Goal: Communication & Community: Answer question/provide support

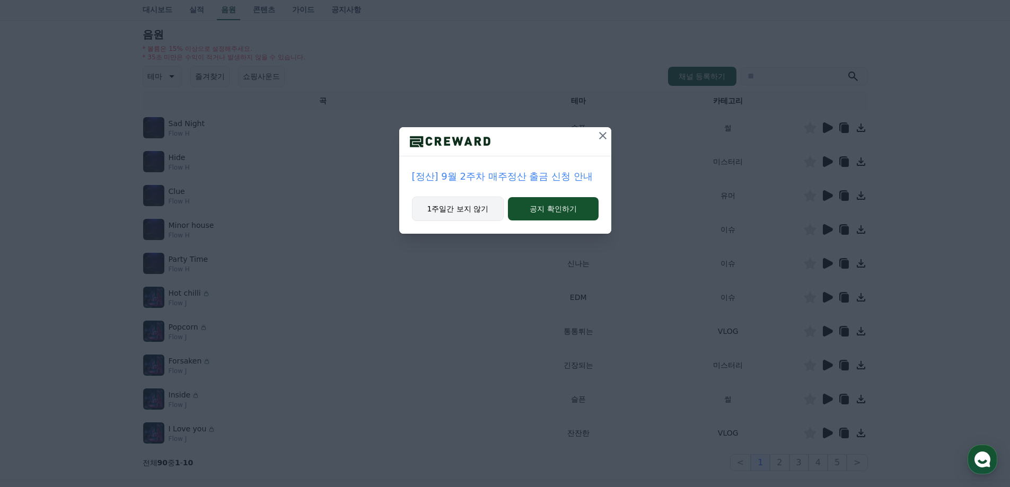
click at [470, 206] on button "1주일간 보지 않기" at bounding box center [458, 209] width 92 height 24
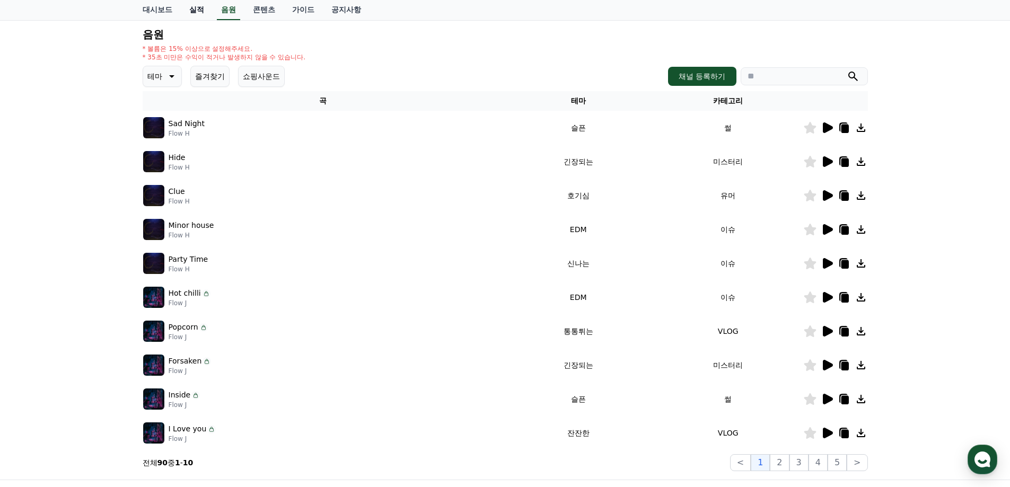
click at [198, 15] on link "실적" at bounding box center [197, 10] width 32 height 20
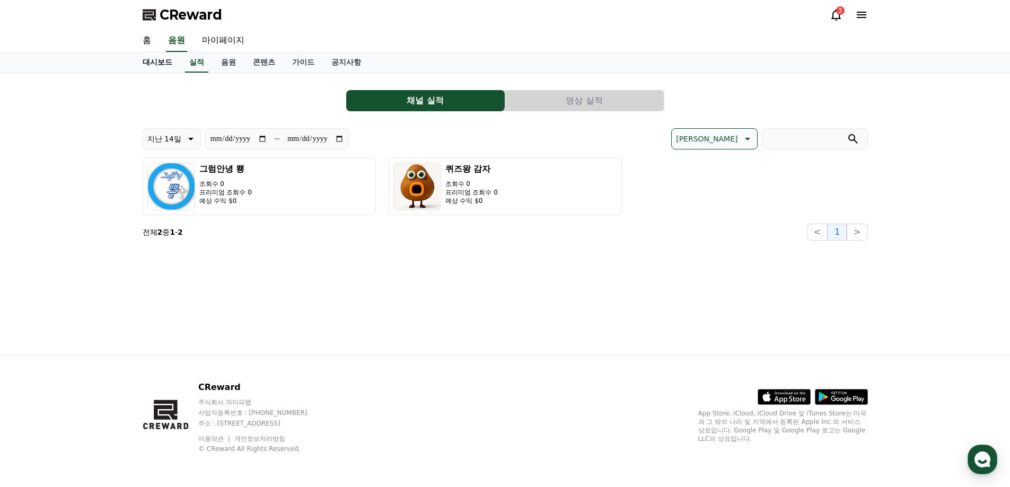
click at [163, 63] on link "대시보드" at bounding box center [157, 62] width 47 height 20
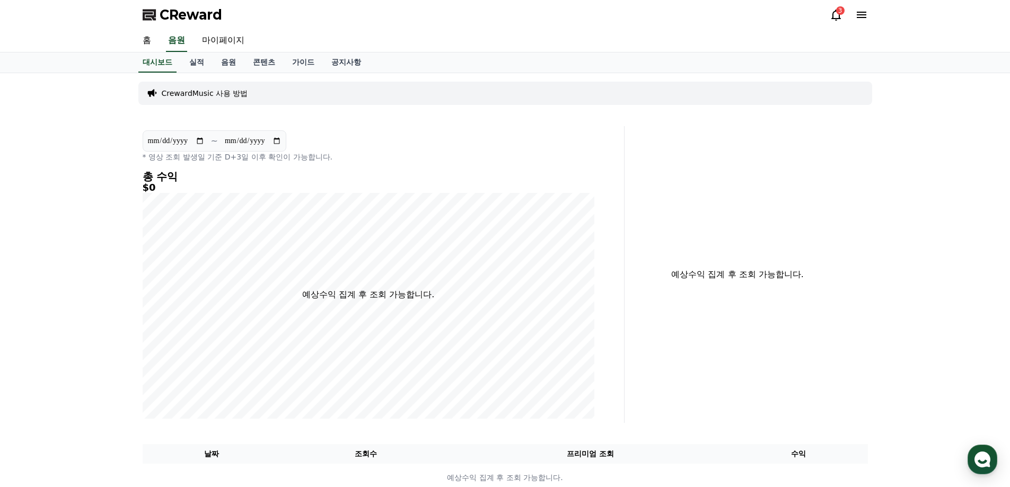
click at [836, 16] on icon at bounding box center [835, 14] width 13 height 13
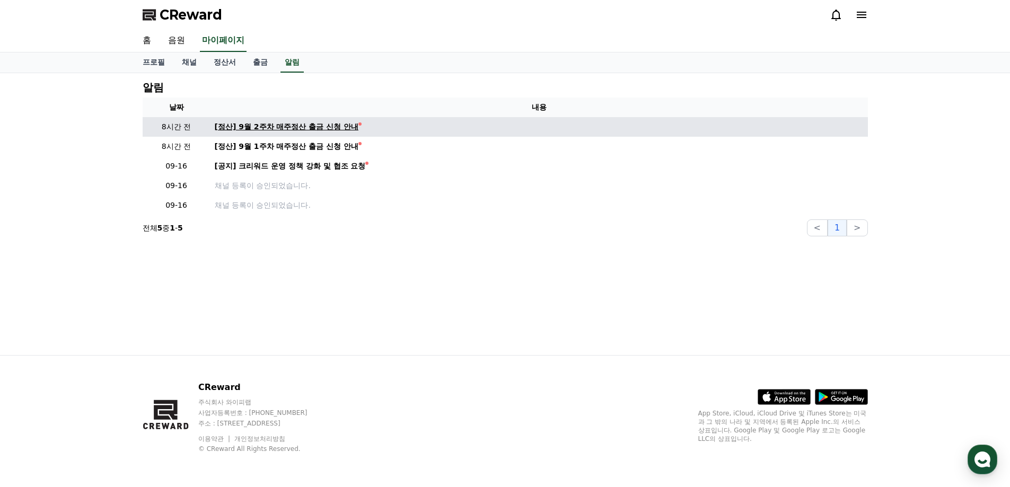
click at [329, 127] on div "[정산] 9월 2주차 매주정산 출금 신청 안내" at bounding box center [287, 126] width 144 height 11
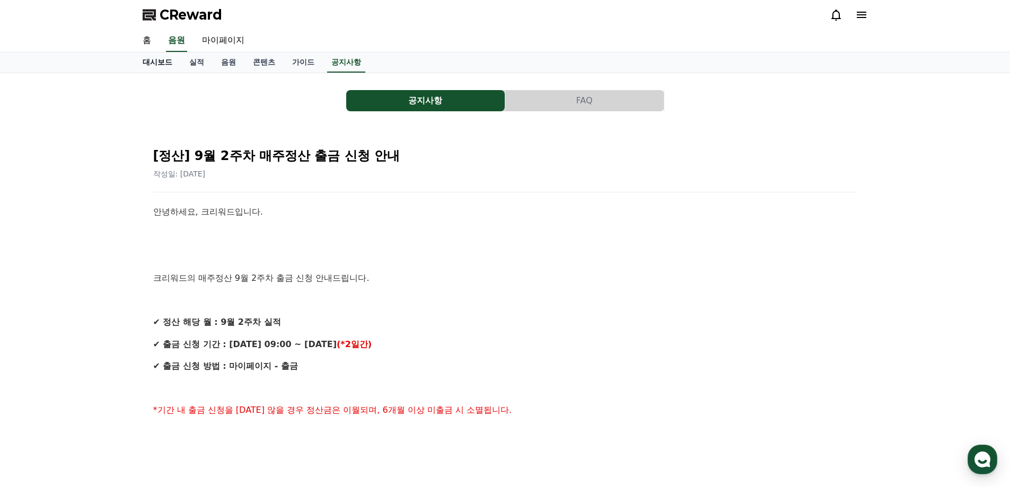
click at [149, 65] on link "대시보드" at bounding box center [157, 62] width 47 height 20
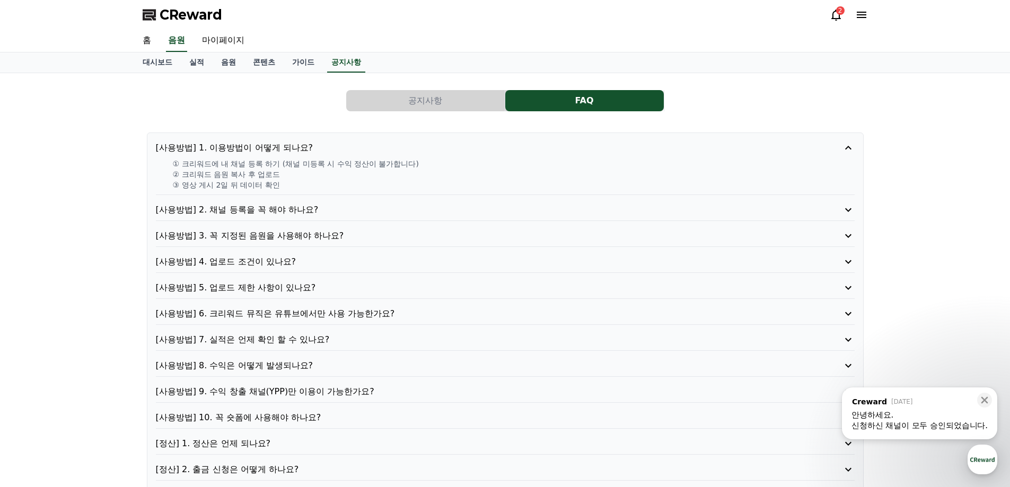
click at [181, 19] on span "CReward" at bounding box center [191, 14] width 63 height 17
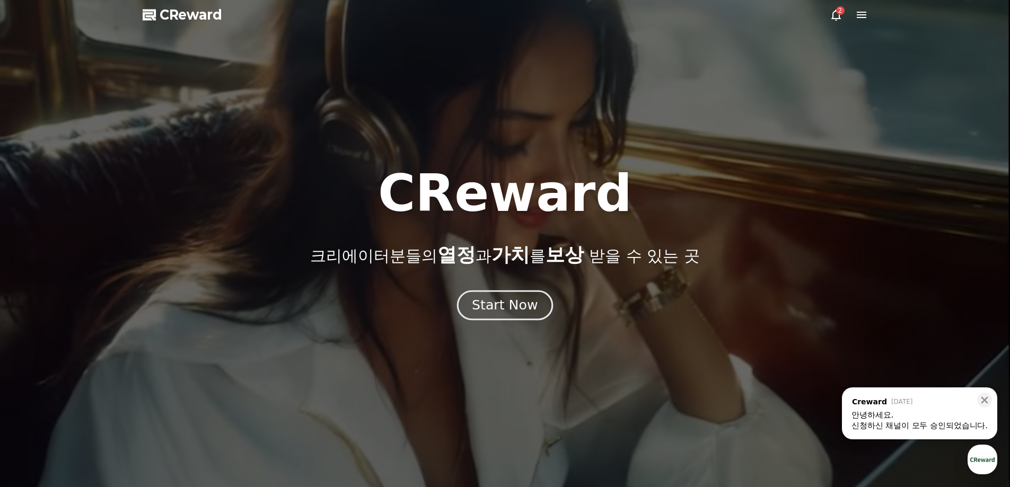
click at [519, 304] on div "Start Now" at bounding box center [505, 305] width 66 height 18
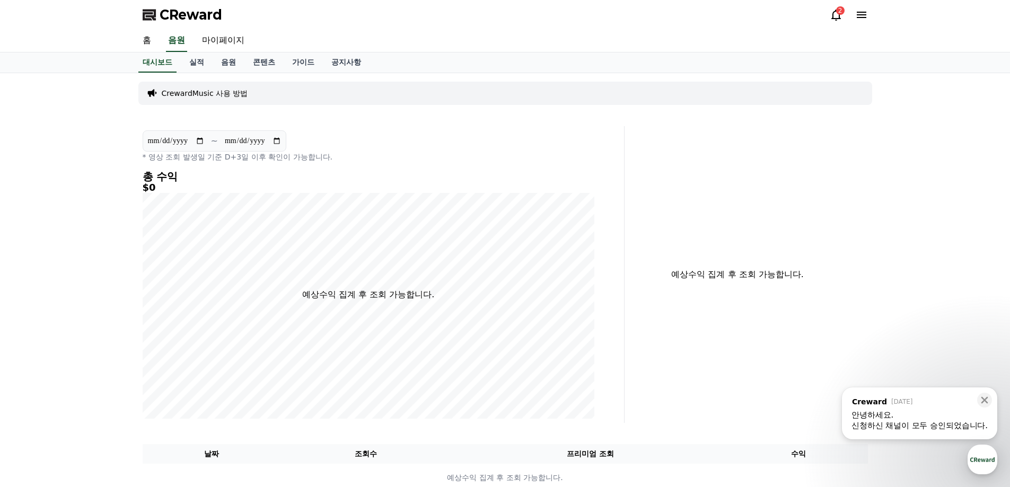
click at [840, 15] on icon at bounding box center [835, 14] width 13 height 13
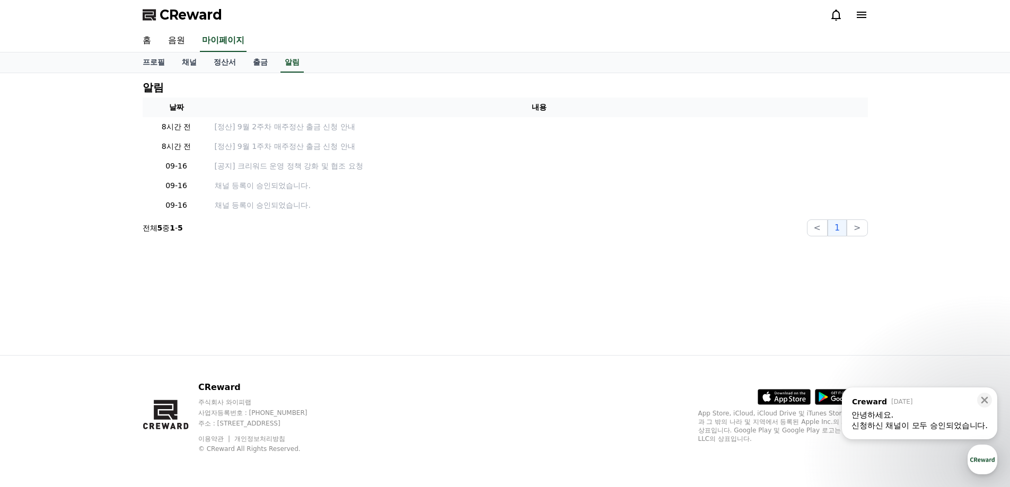
click at [834, 13] on icon at bounding box center [835, 14] width 13 height 13
click at [939, 411] on div "안녕하세요." at bounding box center [919, 415] width 136 height 11
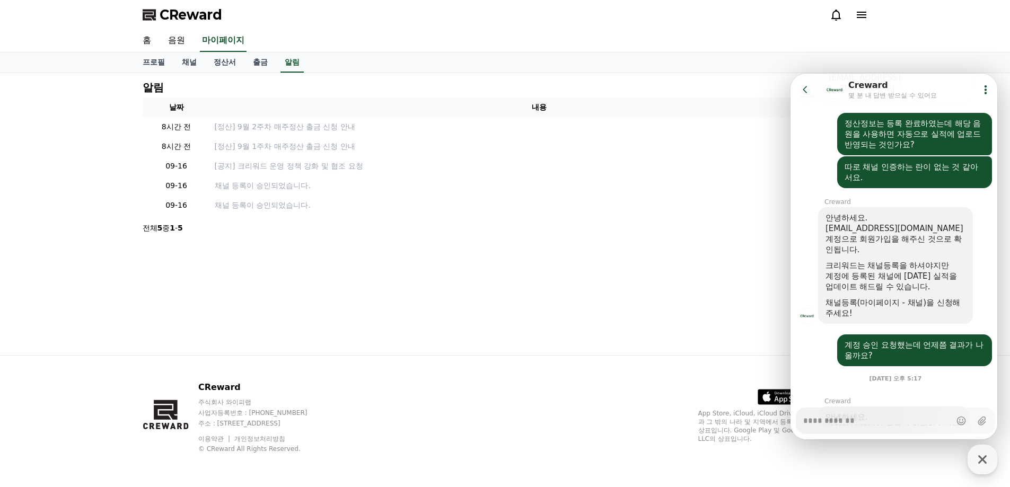
scroll to position [436, 0]
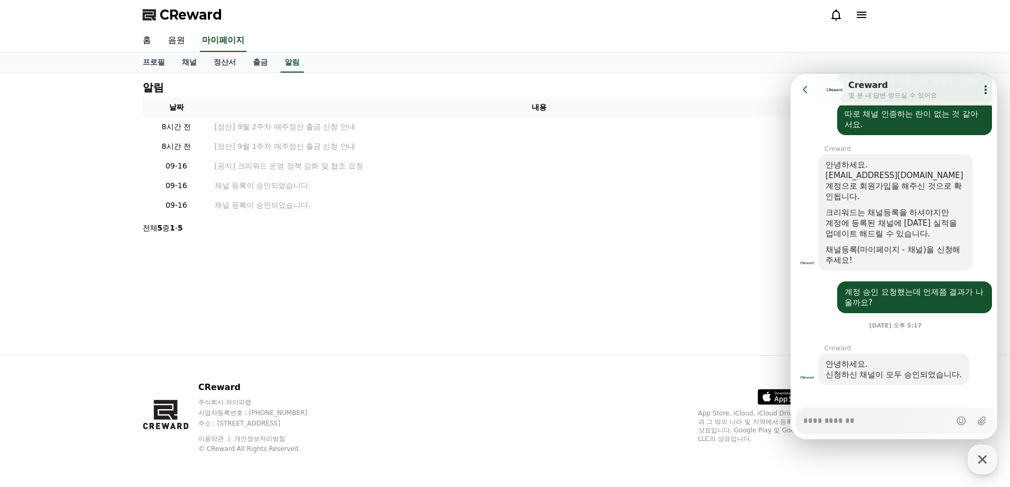
click at [804, 86] on icon at bounding box center [805, 89] width 11 height 11
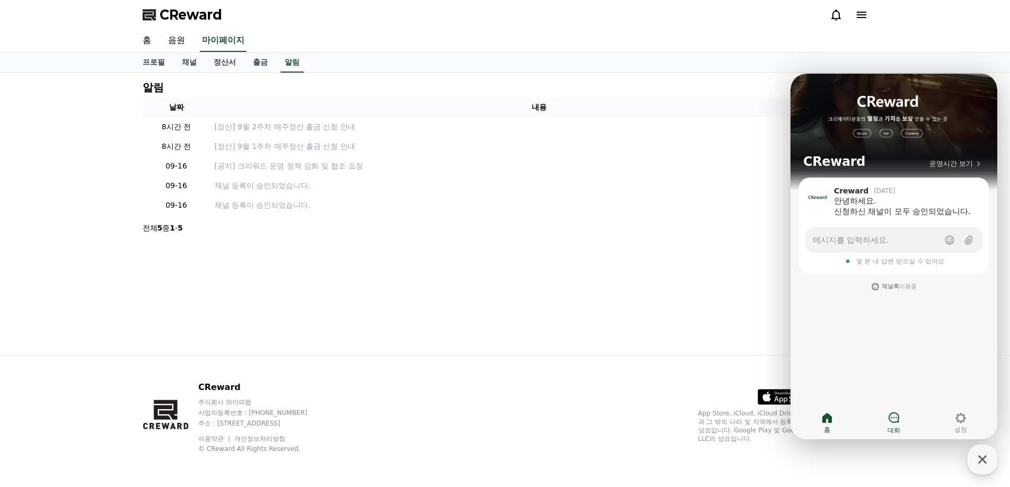
click at [896, 423] on icon at bounding box center [893, 417] width 13 height 13
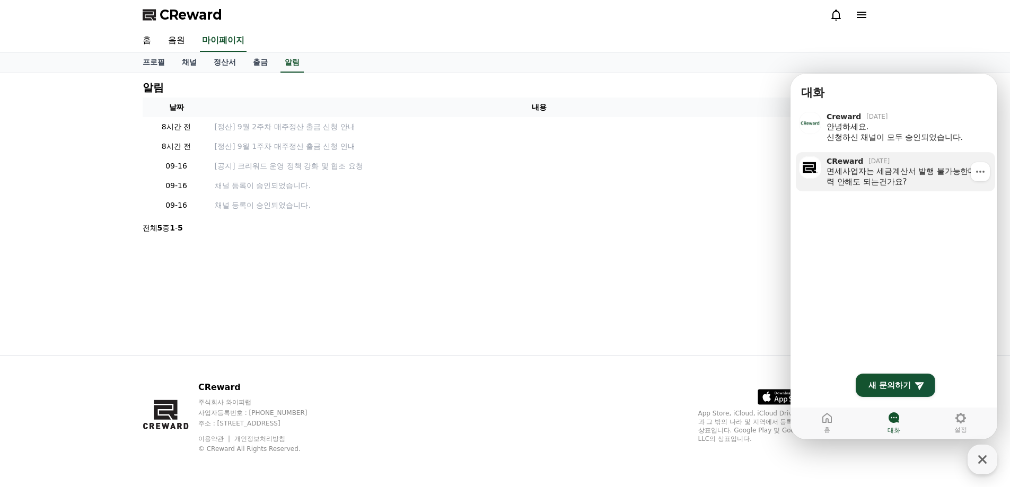
click at [895, 181] on div "면세사업자는 세금계산서 발행 불가능한데 입력 안해도 되는건가요?" at bounding box center [906, 176] width 161 height 21
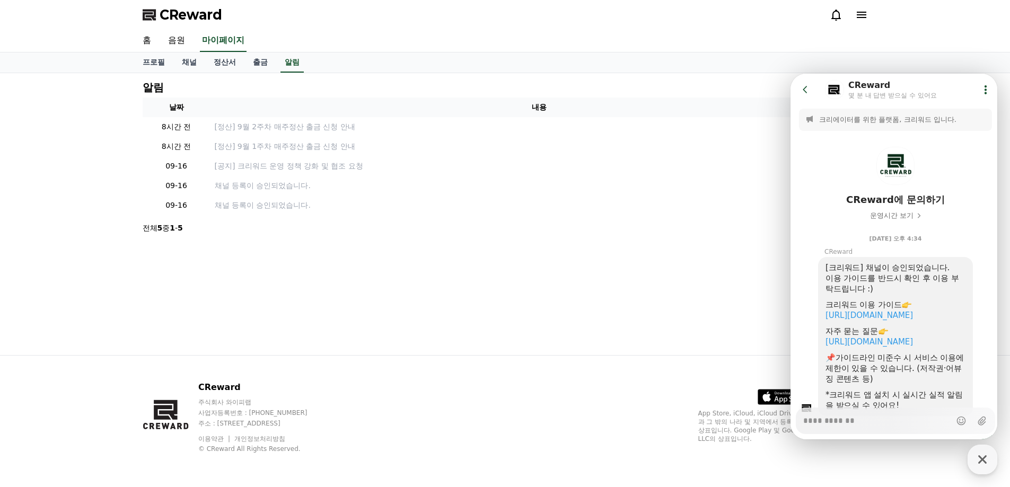
scroll to position [94, 0]
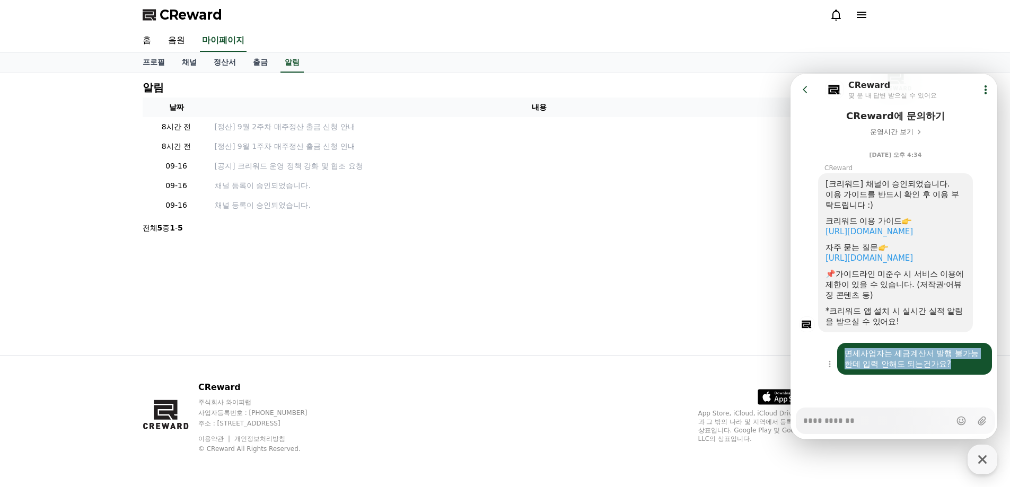
drag, startPoint x: 953, startPoint y: 366, endPoint x: 842, endPoint y: 352, distance: 112.2
click at [842, 352] on div "면세사업자는 세금계산서 발행 불가능한데 입력 안해도 되는건가요?" at bounding box center [914, 359] width 155 height 32
copy div "면세사업자는 세금계산서 발행 불가능한데 입력 안해도 되는건가요?"
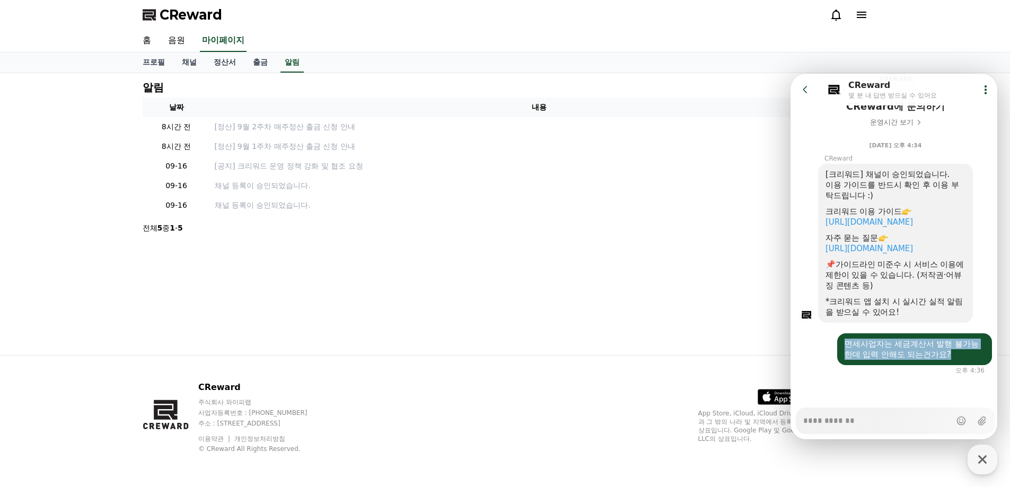
scroll to position [104, 0]
click at [809, 90] on icon at bounding box center [805, 89] width 11 height 11
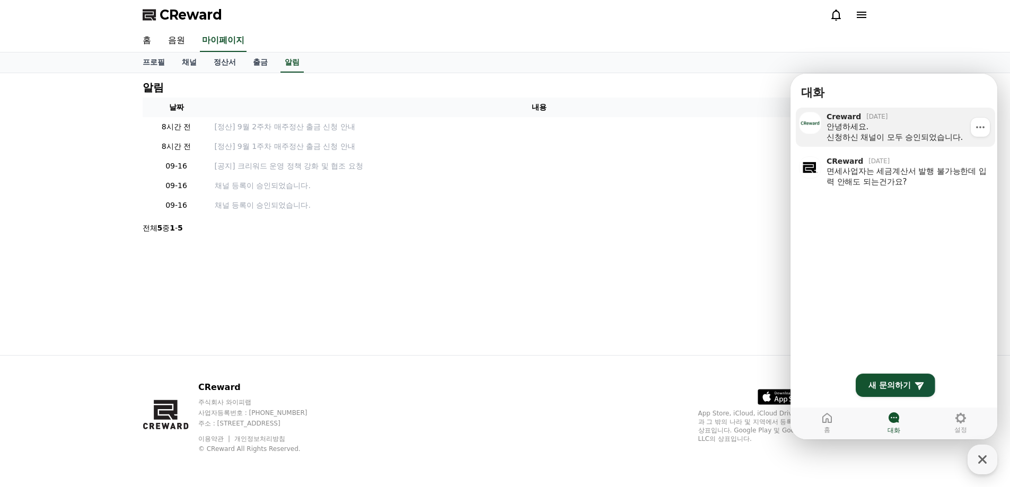
click at [865, 129] on div "안녕하세요. 신청하신 채널이 모두 승인되었습니다." at bounding box center [906, 131] width 161 height 21
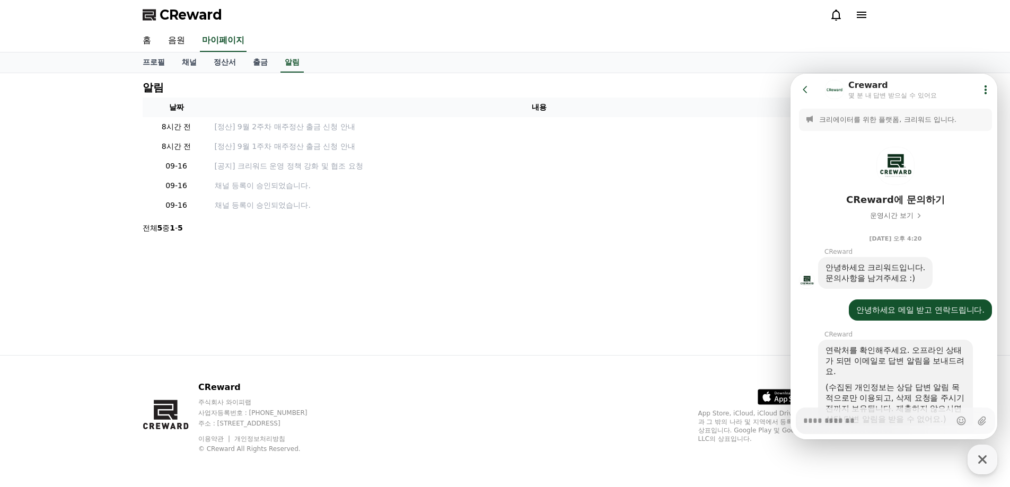
scroll to position [436, 0]
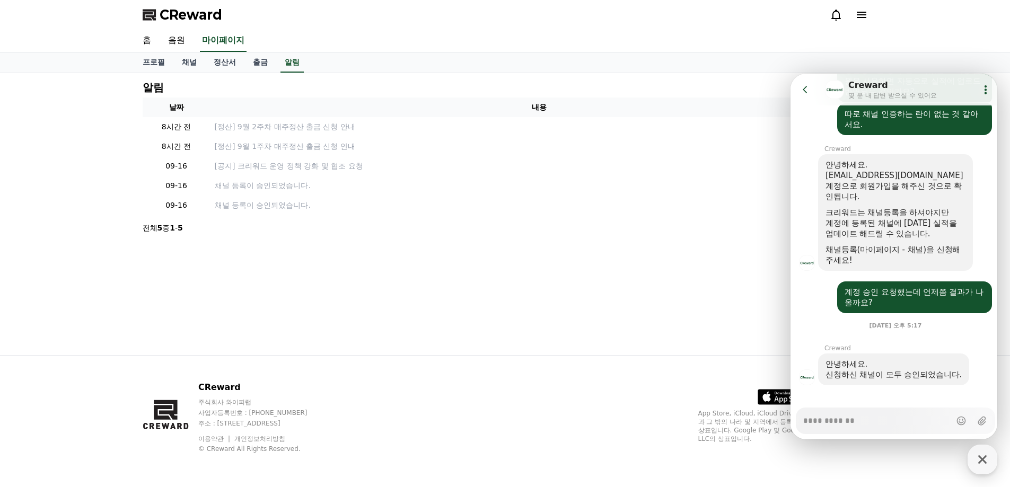
click at [901, 429] on div "Messenger Input Textarea" at bounding box center [876, 420] width 147 height 25
click at [899, 424] on textarea "Messenger Input Textarea" at bounding box center [876, 417] width 147 height 18
paste textarea "**********"
type textarea "*"
type textarea "**********"
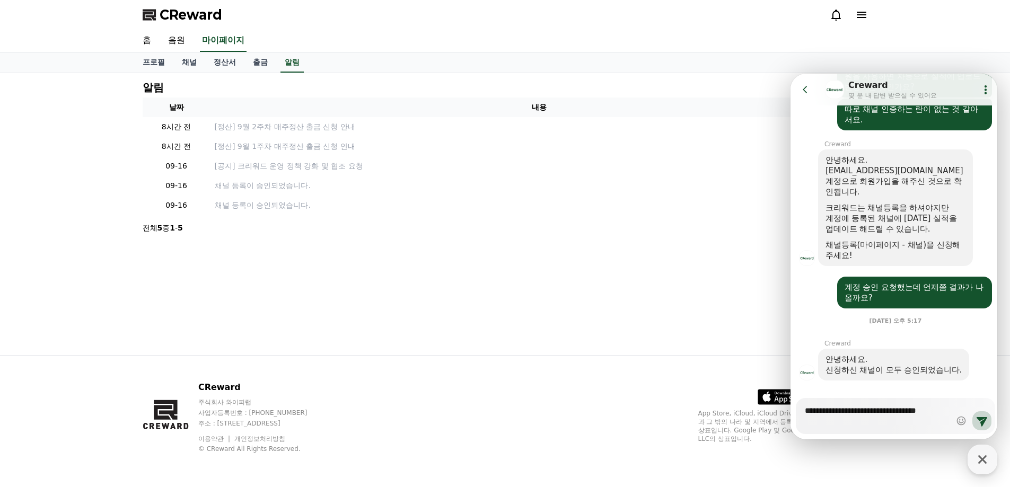
scroll to position [499, 0]
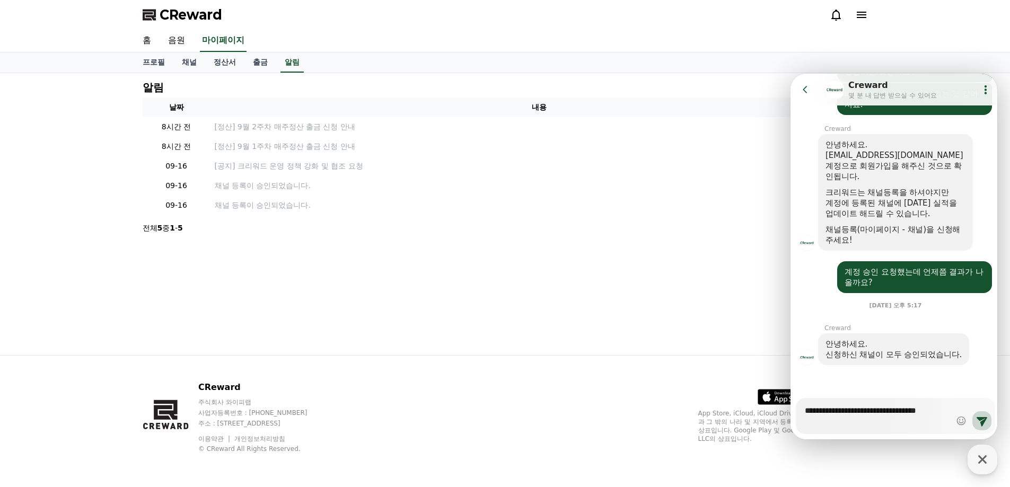
type textarea "*"
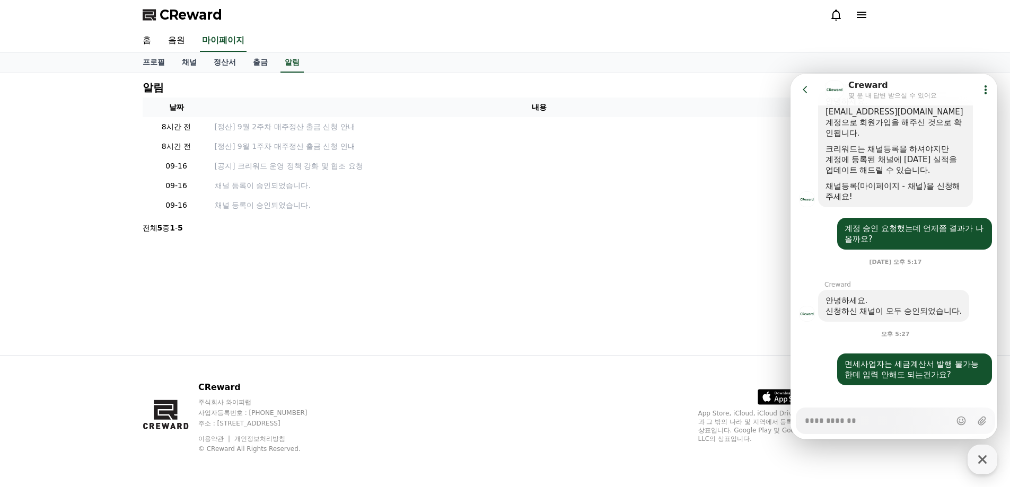
type textarea "*"
click at [809, 89] on icon at bounding box center [805, 89] width 11 height 11
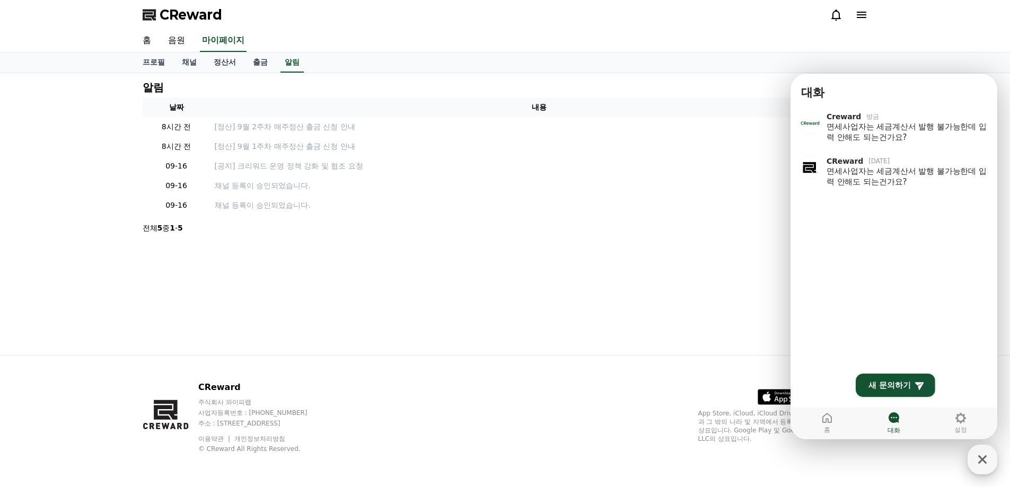
click at [984, 459] on icon "button" at bounding box center [981, 459] width 19 height 19
